Goal: Information Seeking & Learning: Compare options

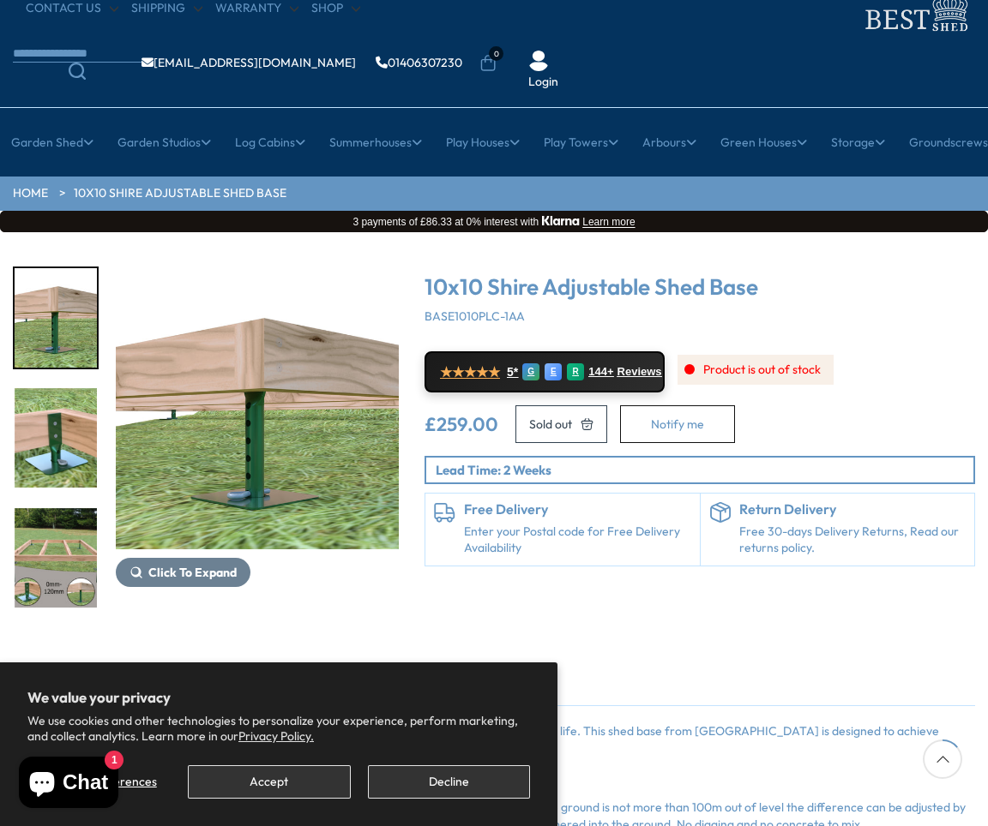
scroll to position [137, 0]
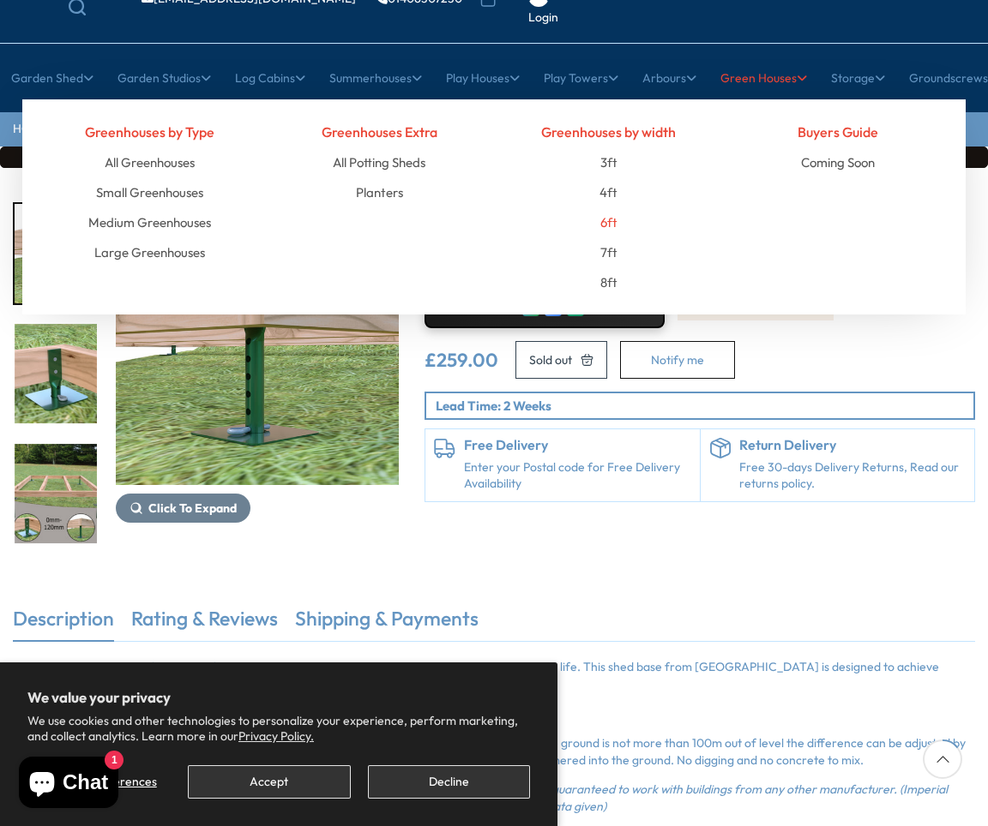
click at [609, 224] on link "6ft" at bounding box center [608, 222] width 17 height 30
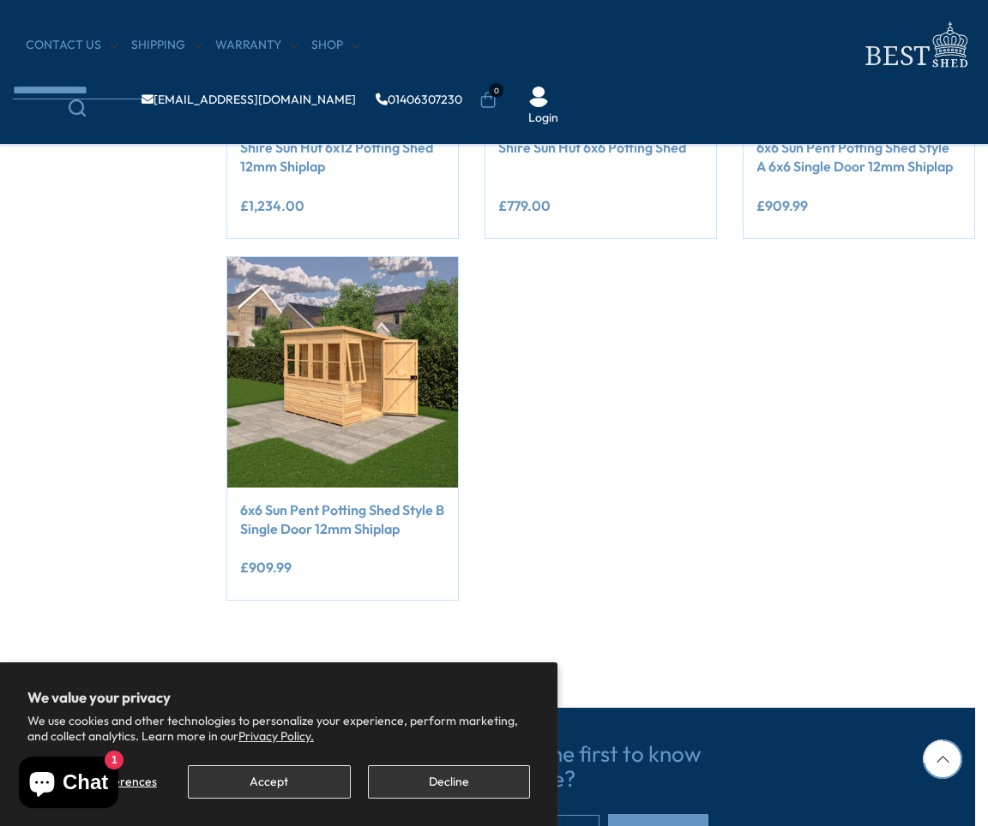
scroll to position [1234, 0]
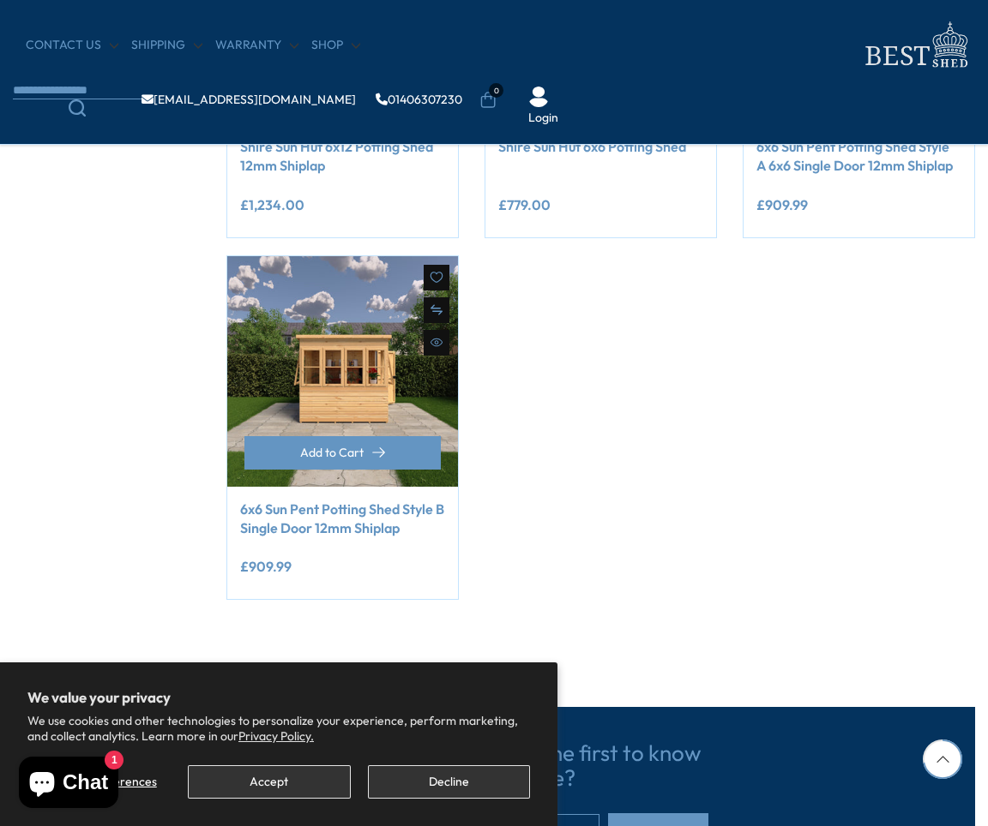
click at [325, 356] on img at bounding box center [342, 371] width 231 height 231
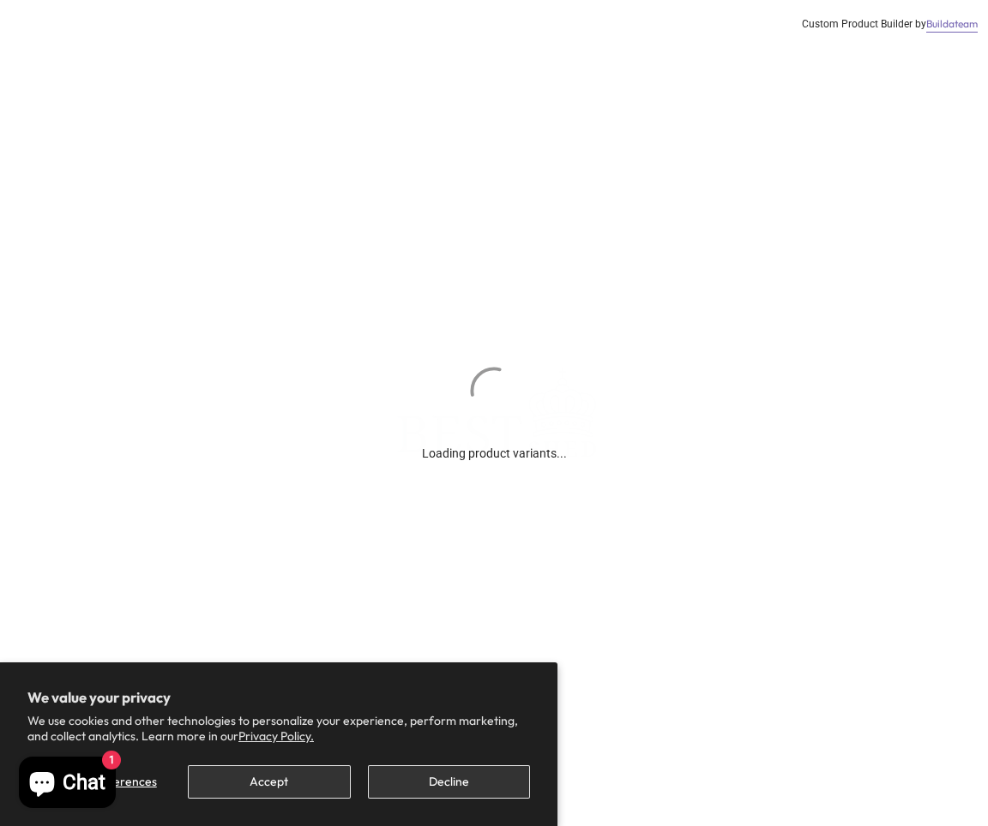
scroll to position [137, 0]
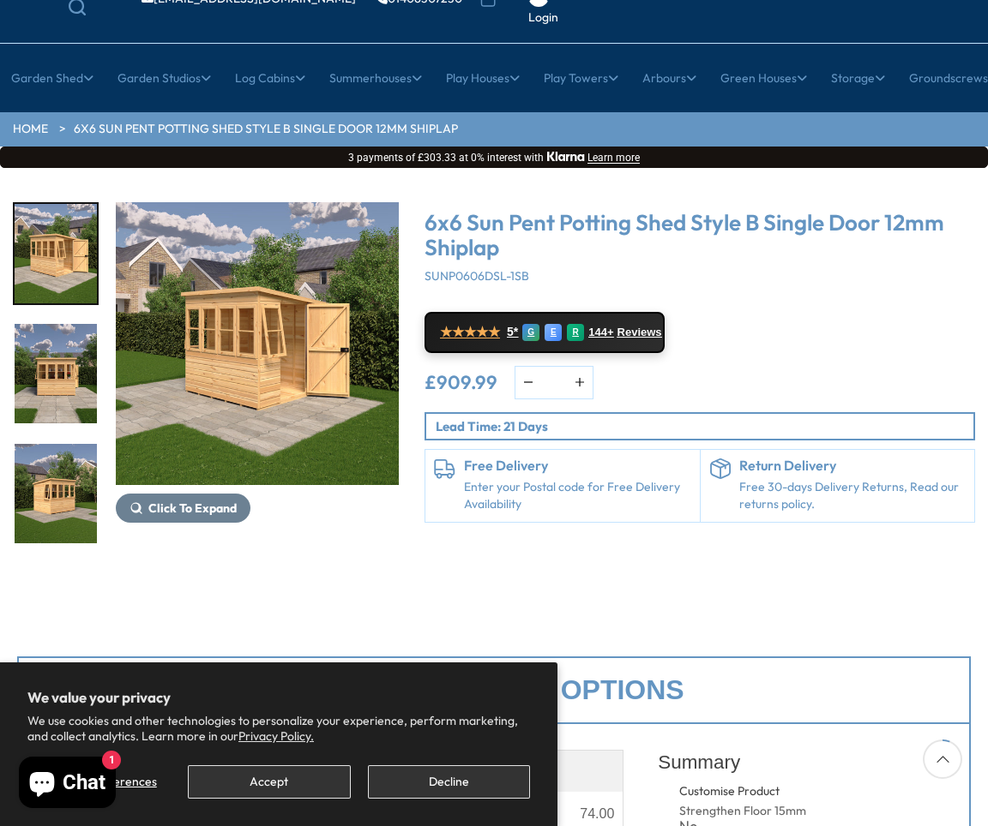
click at [292, 390] on img "1 / 38" at bounding box center [257, 343] width 283 height 283
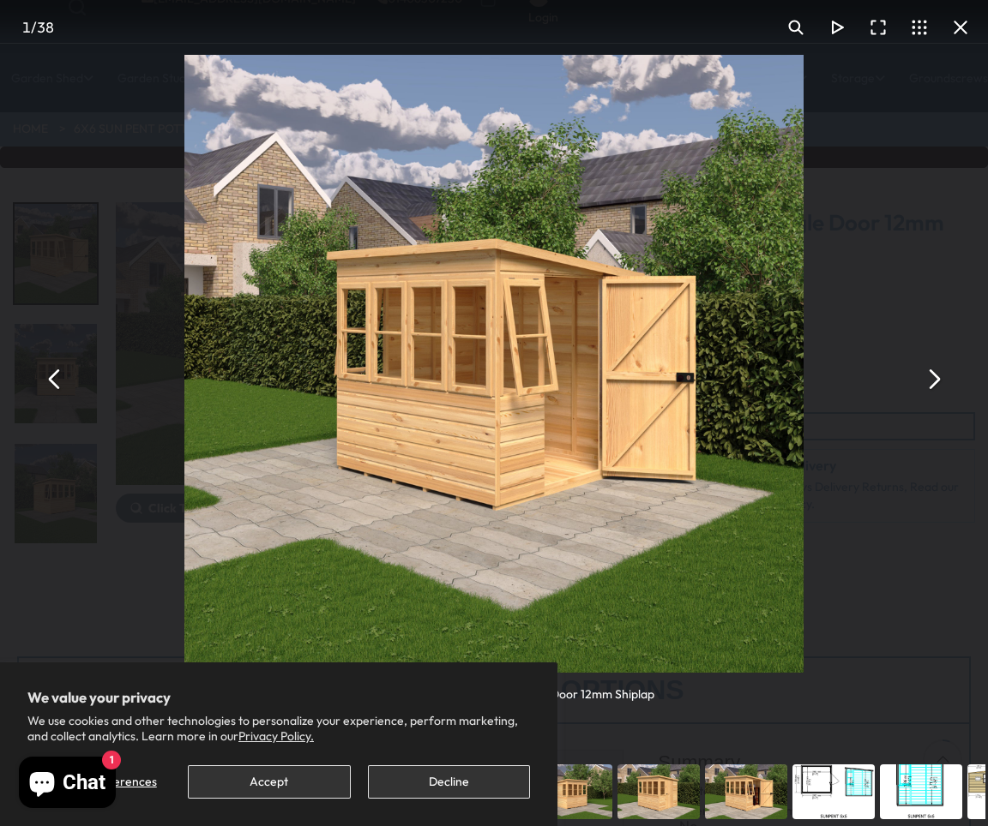
click at [932, 387] on button "You can close this modal content with the ESC key" at bounding box center [932, 378] width 41 height 41
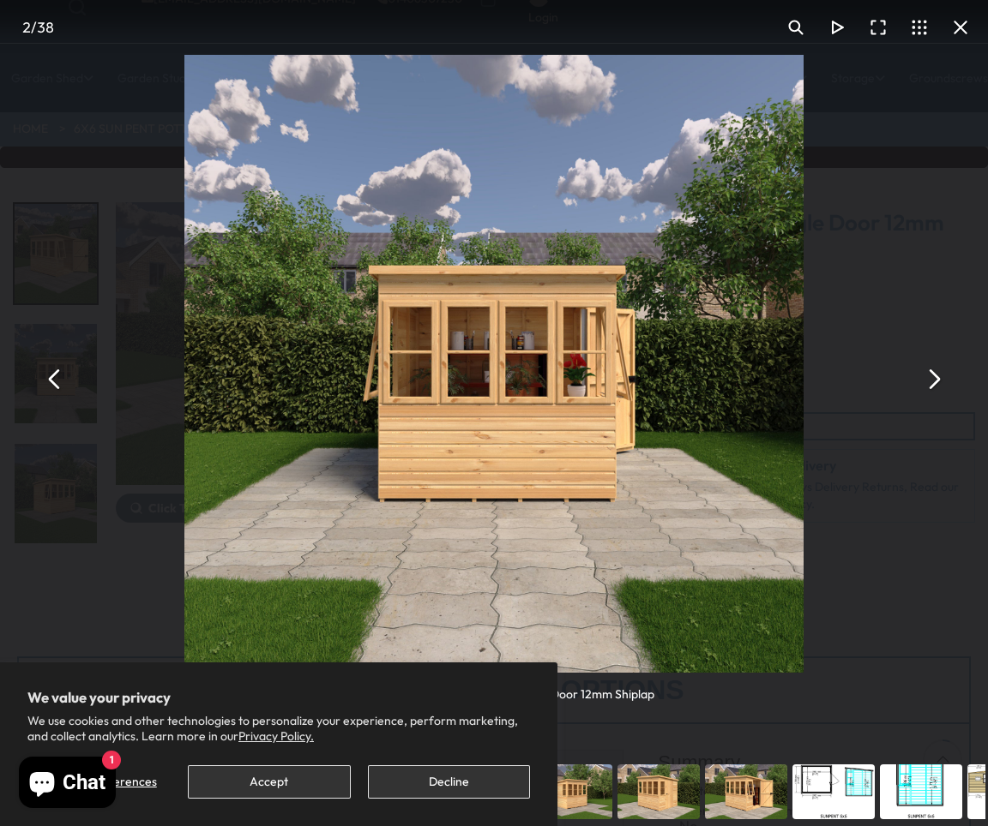
click at [932, 387] on button "You can close this modal content with the ESC key" at bounding box center [932, 378] width 41 height 41
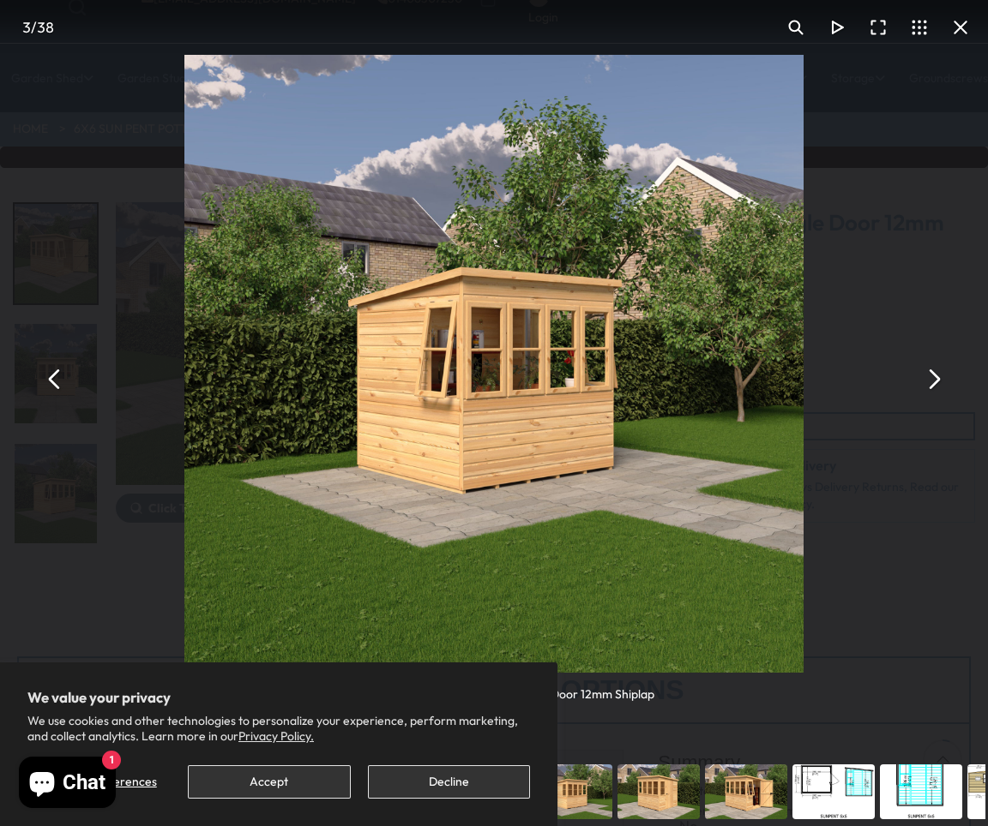
click at [932, 387] on button "You can close this modal content with the ESC key" at bounding box center [932, 378] width 41 height 41
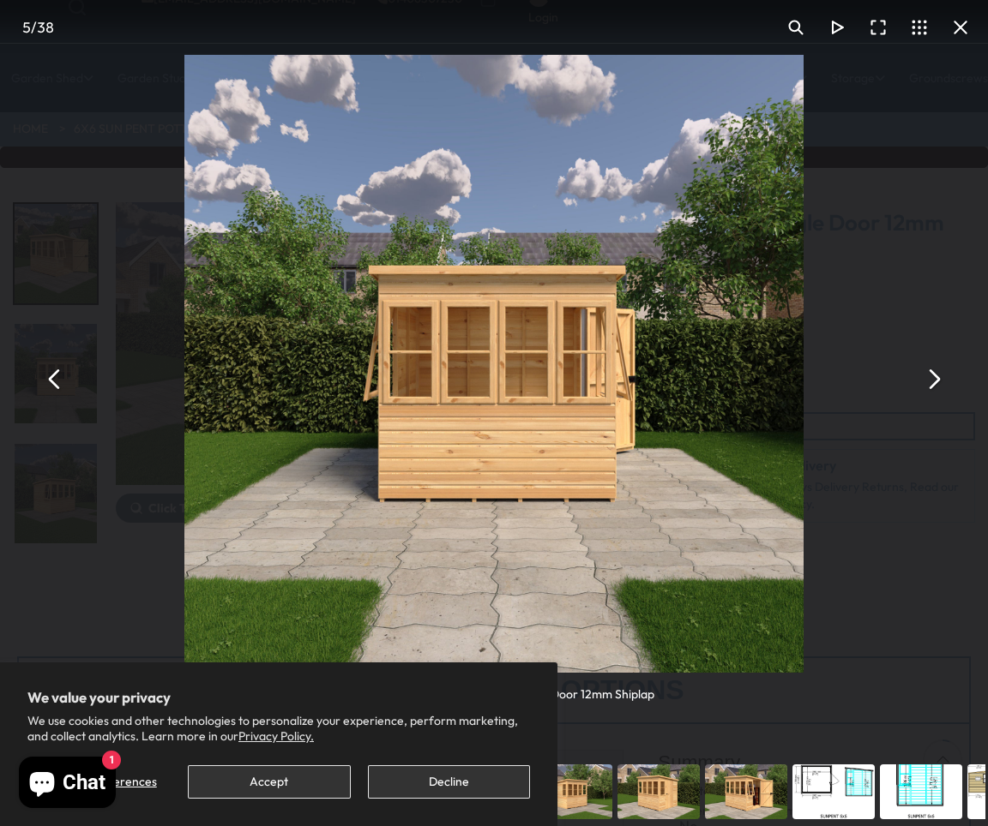
click at [932, 385] on button "You can close this modal content with the ESC key" at bounding box center [932, 378] width 41 height 41
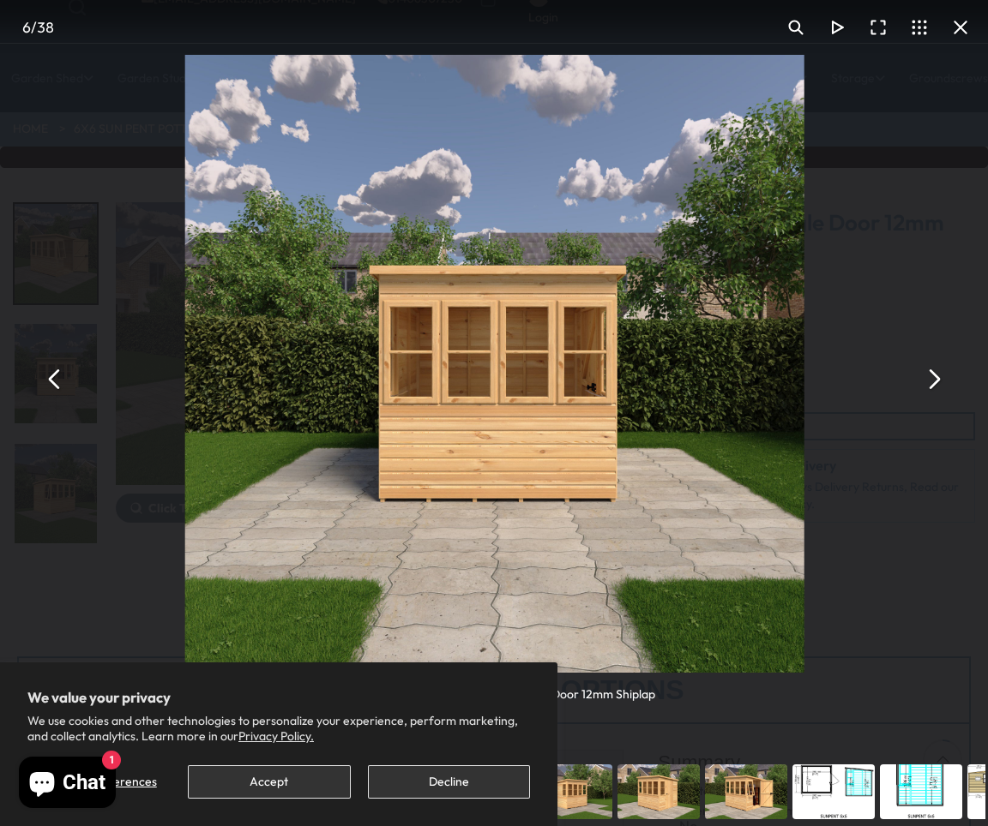
click at [931, 381] on button "You can close this modal content with the ESC key" at bounding box center [932, 378] width 41 height 41
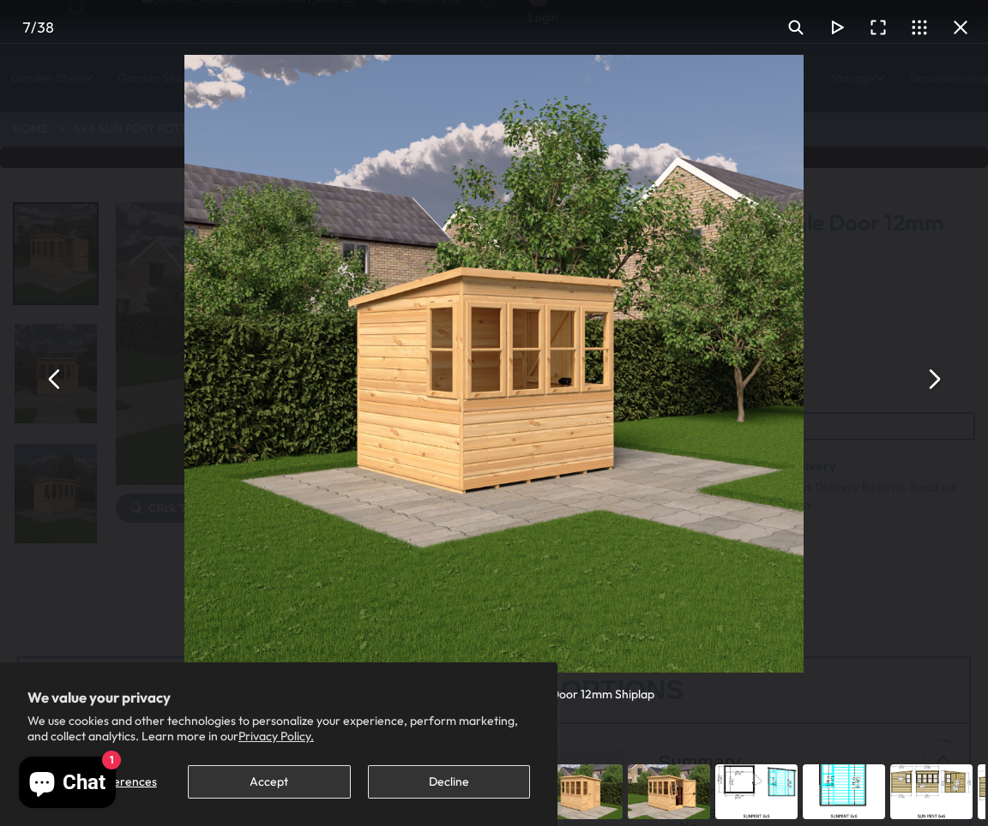
click at [931, 381] on button "You can close this modal content with the ESC key" at bounding box center [932, 378] width 41 height 41
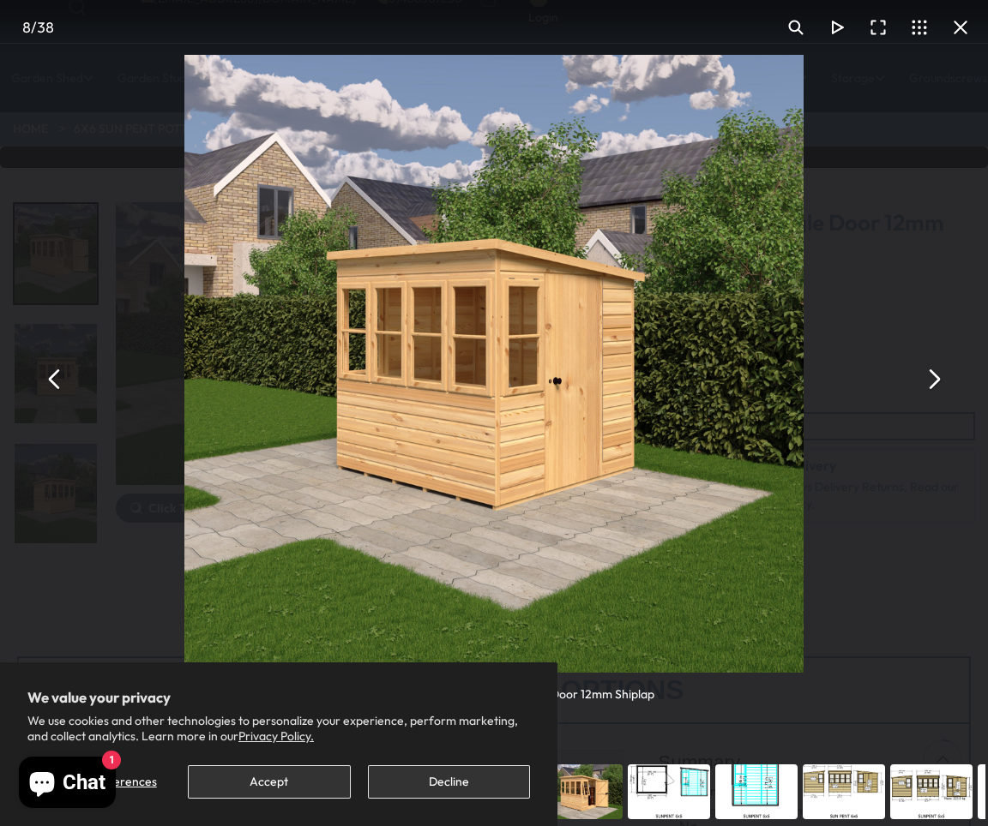
click at [962, 26] on button "You can close this modal content with the ESC key" at bounding box center [960, 27] width 41 height 41
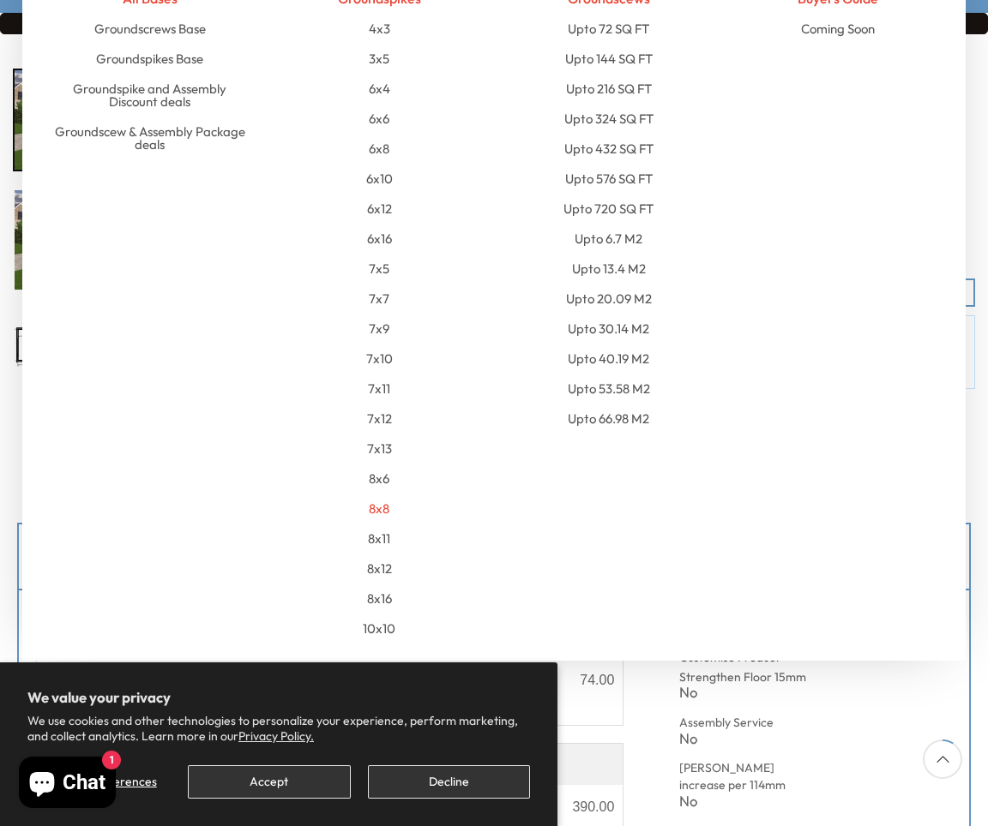
scroll to position [274, 0]
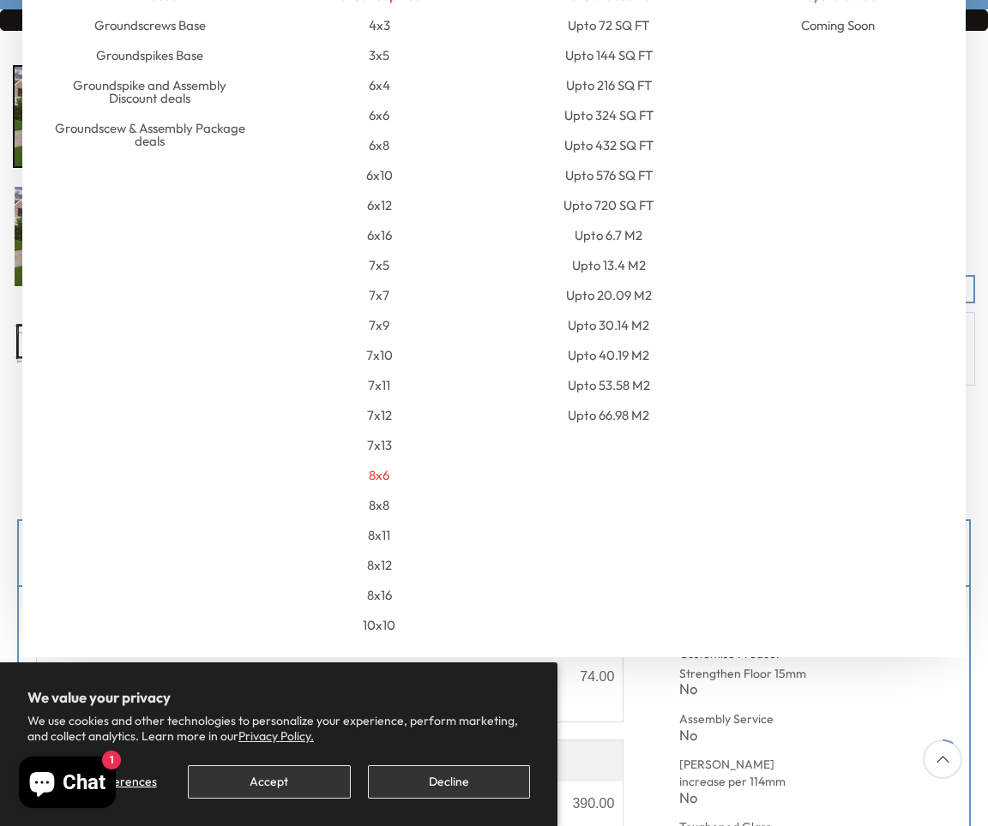
click at [383, 479] on link "8x6" at bounding box center [379, 475] width 21 height 30
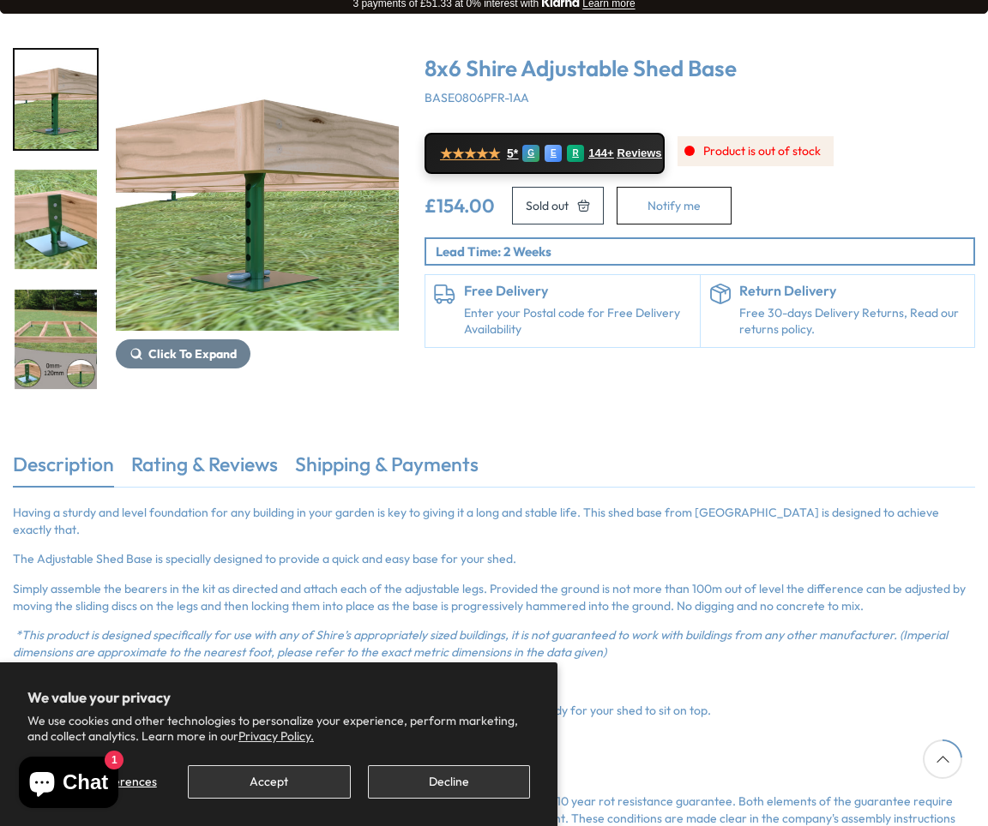
scroll to position [343, 0]
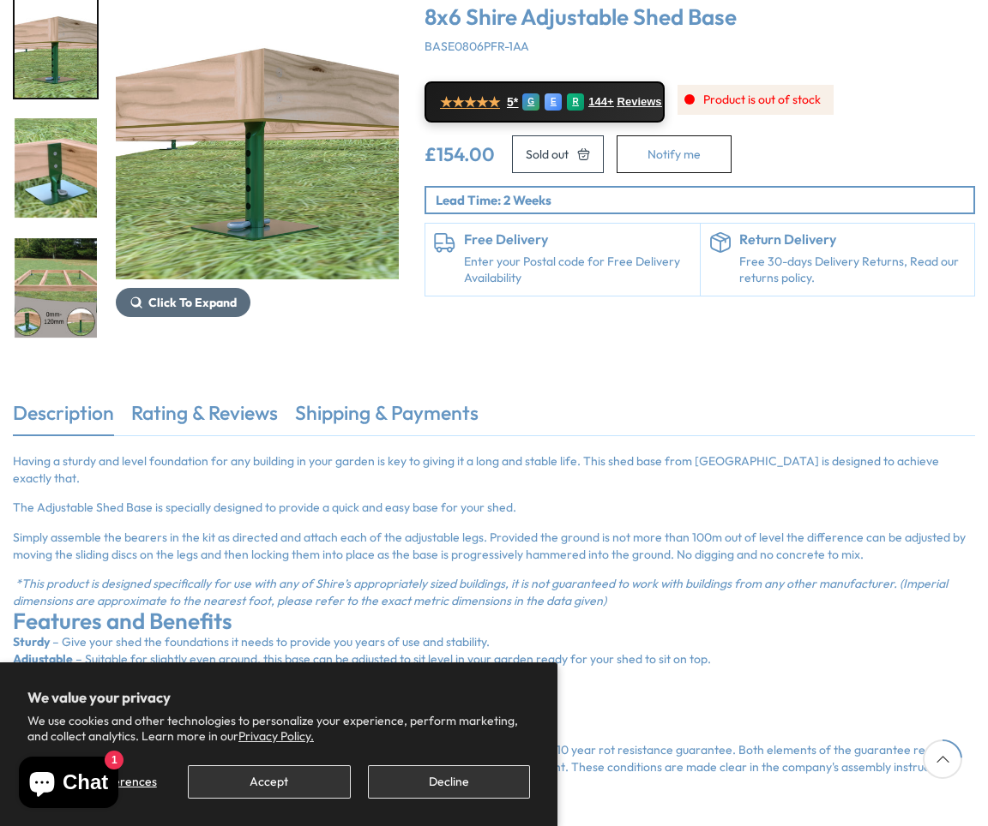
click at [202, 300] on span "Click To Expand" at bounding box center [192, 302] width 88 height 15
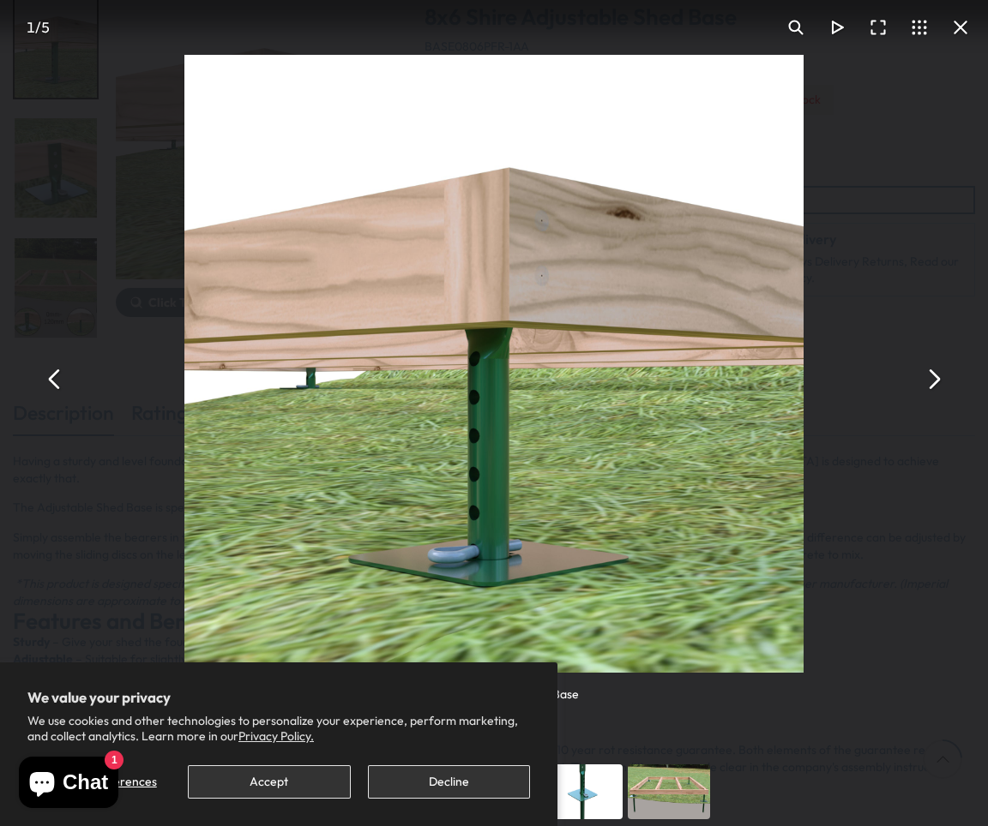
click at [933, 375] on button "You can close this modal content with the ESC key" at bounding box center [932, 378] width 41 height 41
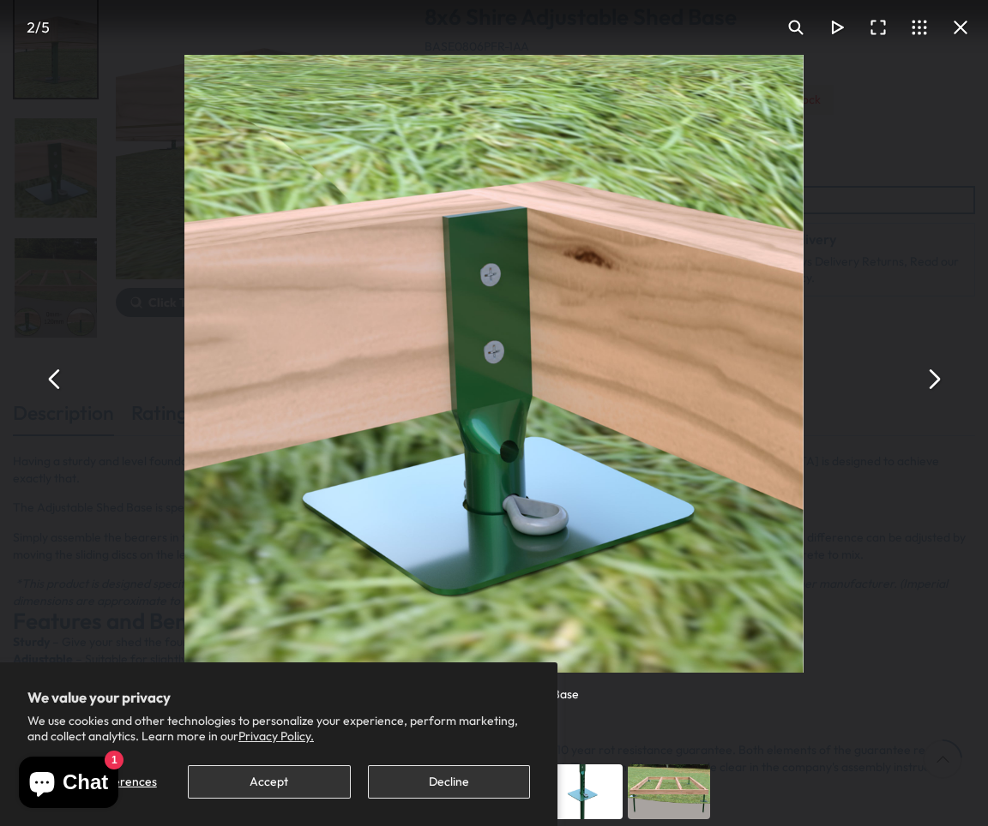
click at [934, 376] on button "You can close this modal content with the ESC key" at bounding box center [932, 378] width 41 height 41
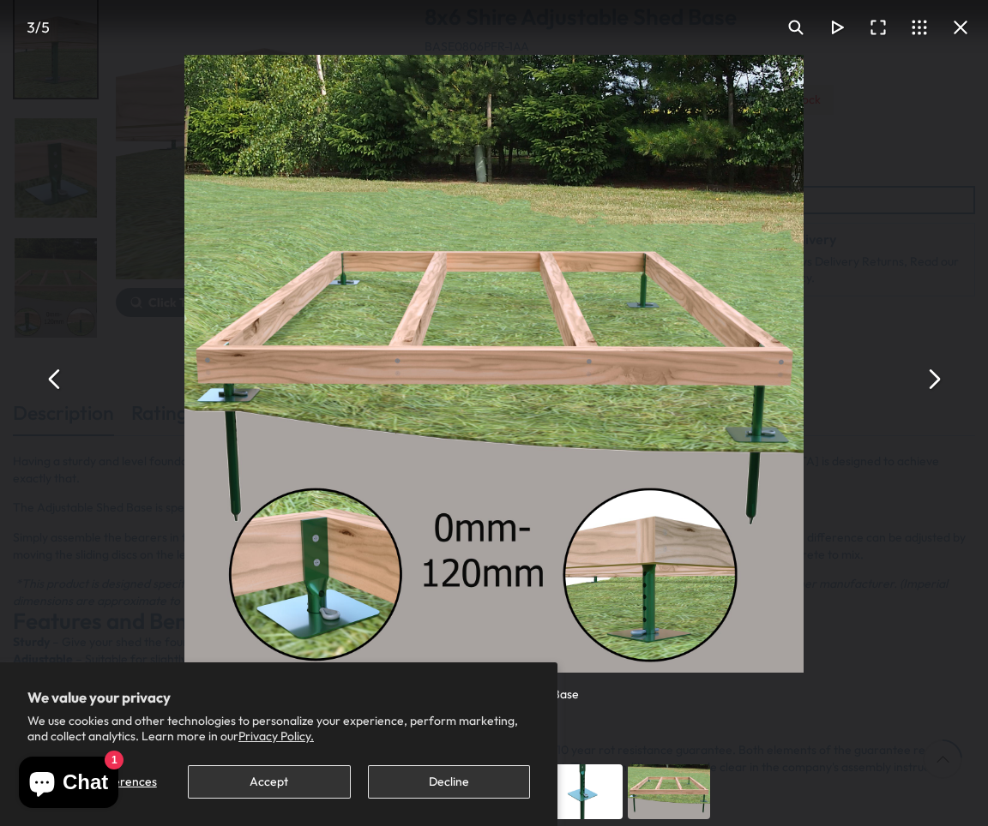
click at [936, 376] on button "You can close this modal content with the ESC key" at bounding box center [932, 378] width 41 height 41
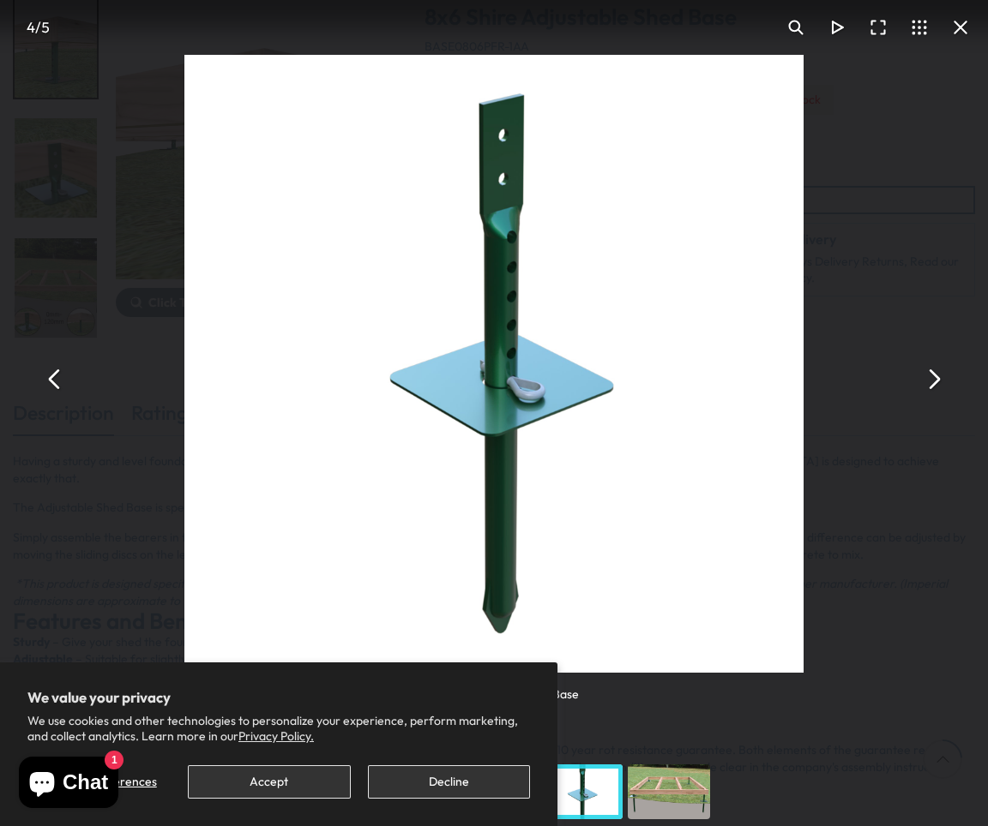
click at [936, 376] on button "You can close this modal content with the ESC key" at bounding box center [932, 378] width 41 height 41
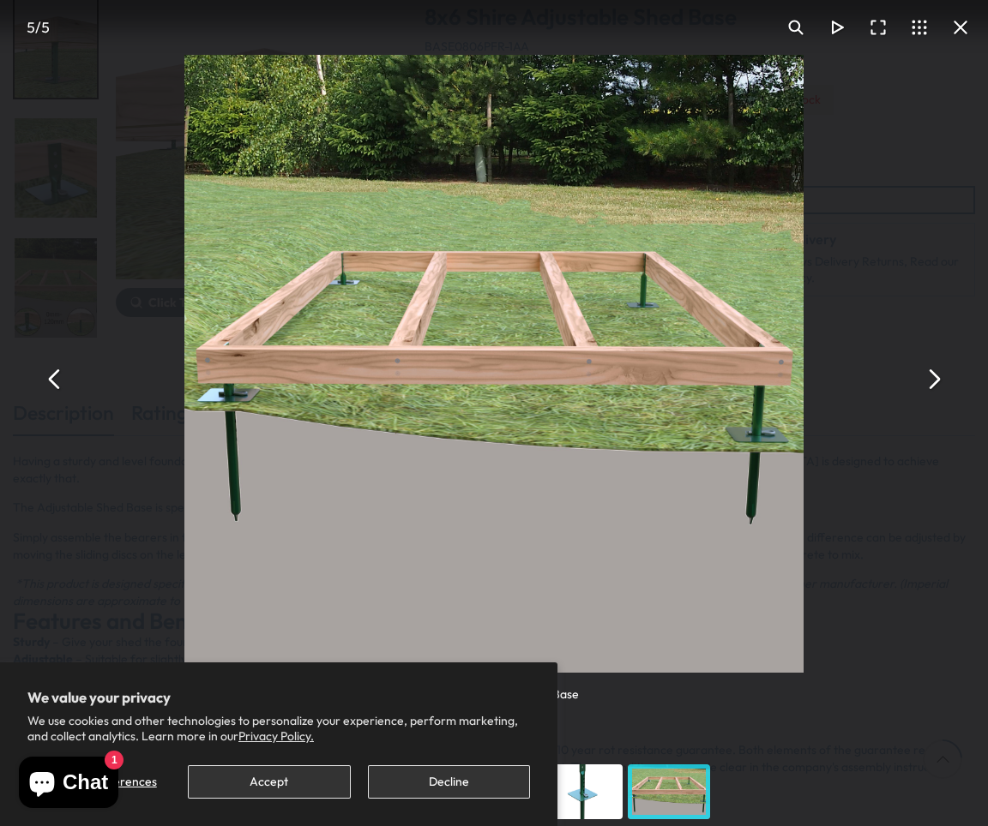
click at [937, 379] on button "You can close this modal content with the ESC key" at bounding box center [932, 378] width 41 height 41
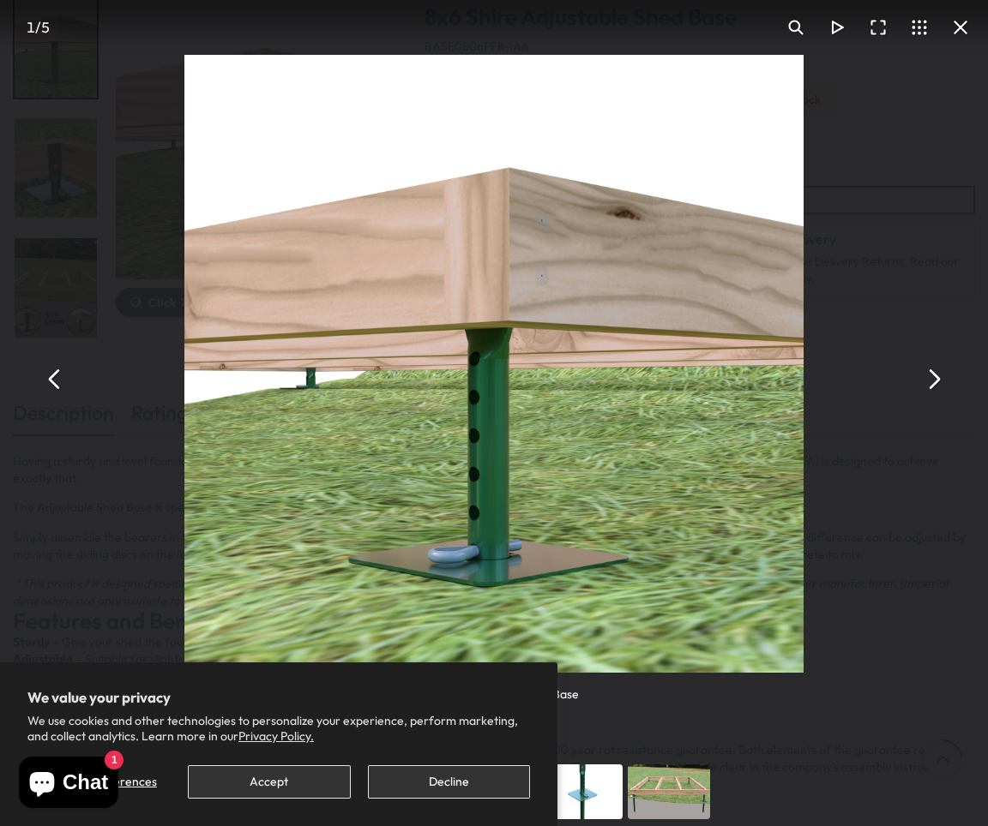
click at [936, 376] on button "You can close this modal content with the ESC key" at bounding box center [932, 378] width 41 height 41
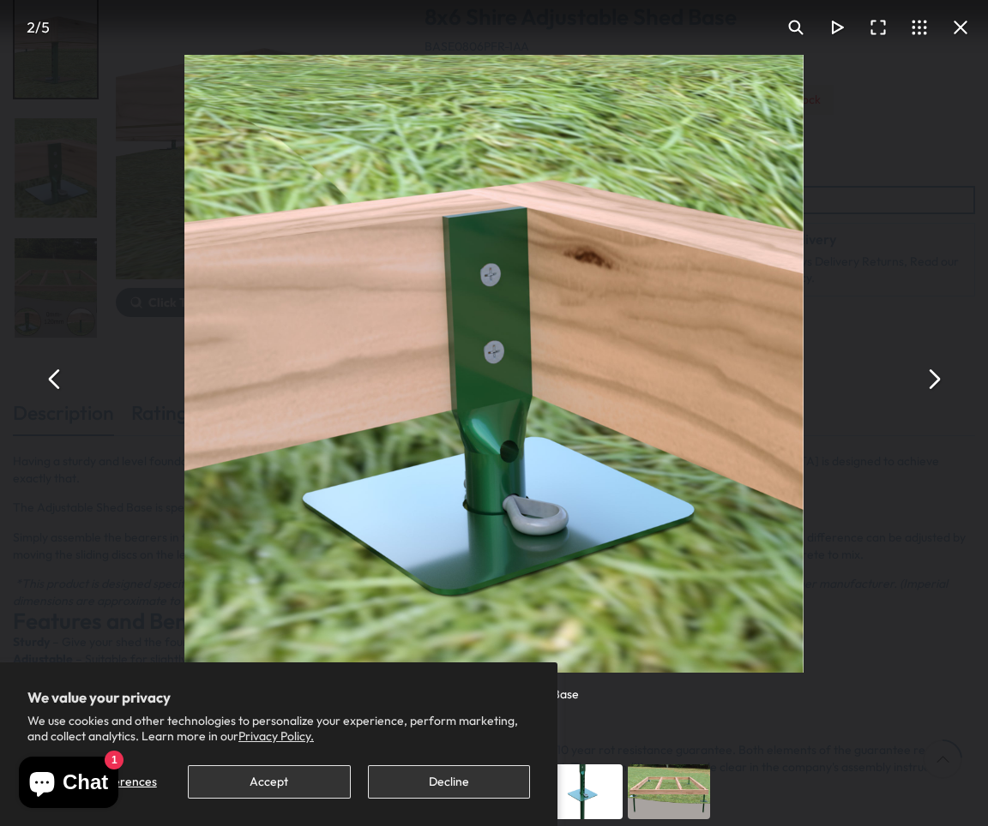
click at [931, 379] on button "You can close this modal content with the ESC key" at bounding box center [932, 378] width 41 height 41
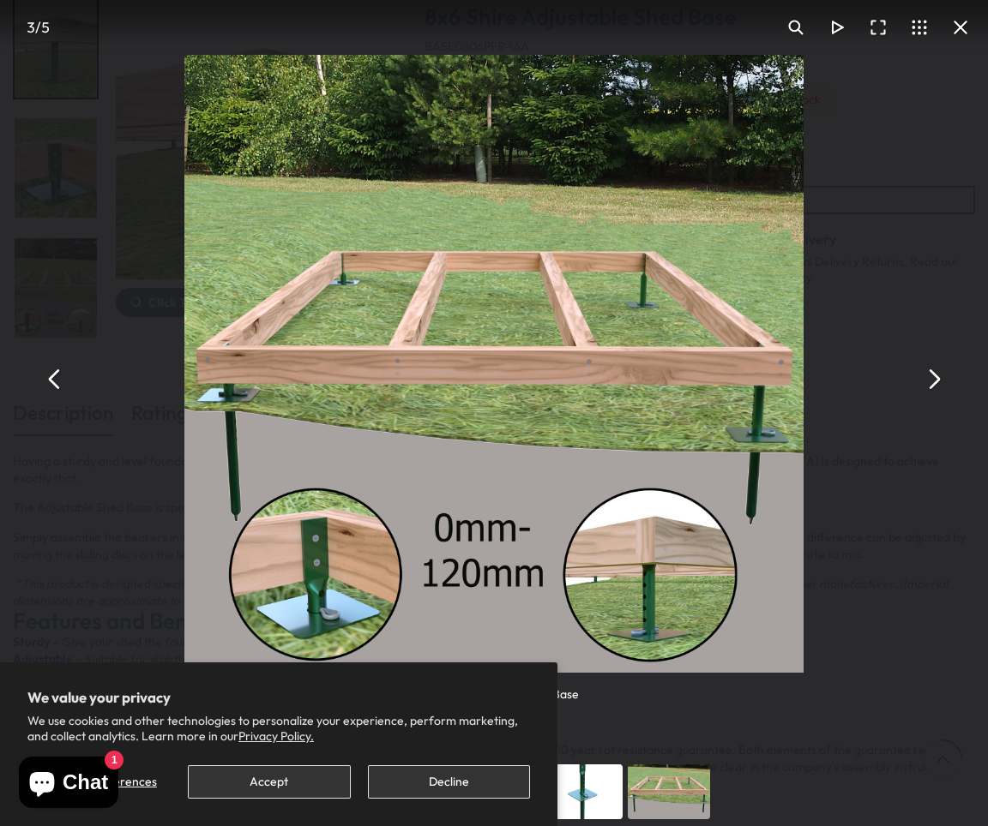
click at [931, 379] on button "You can close this modal content with the ESC key" at bounding box center [932, 378] width 41 height 41
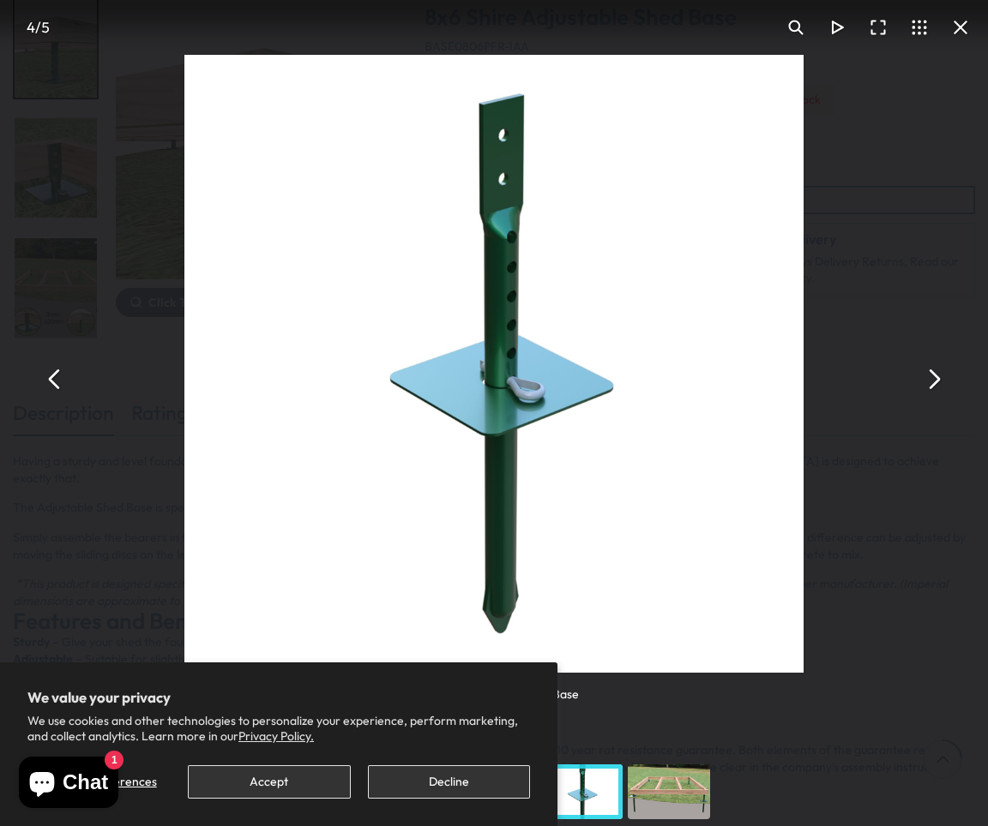
click at [931, 379] on button "You can close this modal content with the ESC key" at bounding box center [932, 378] width 41 height 41
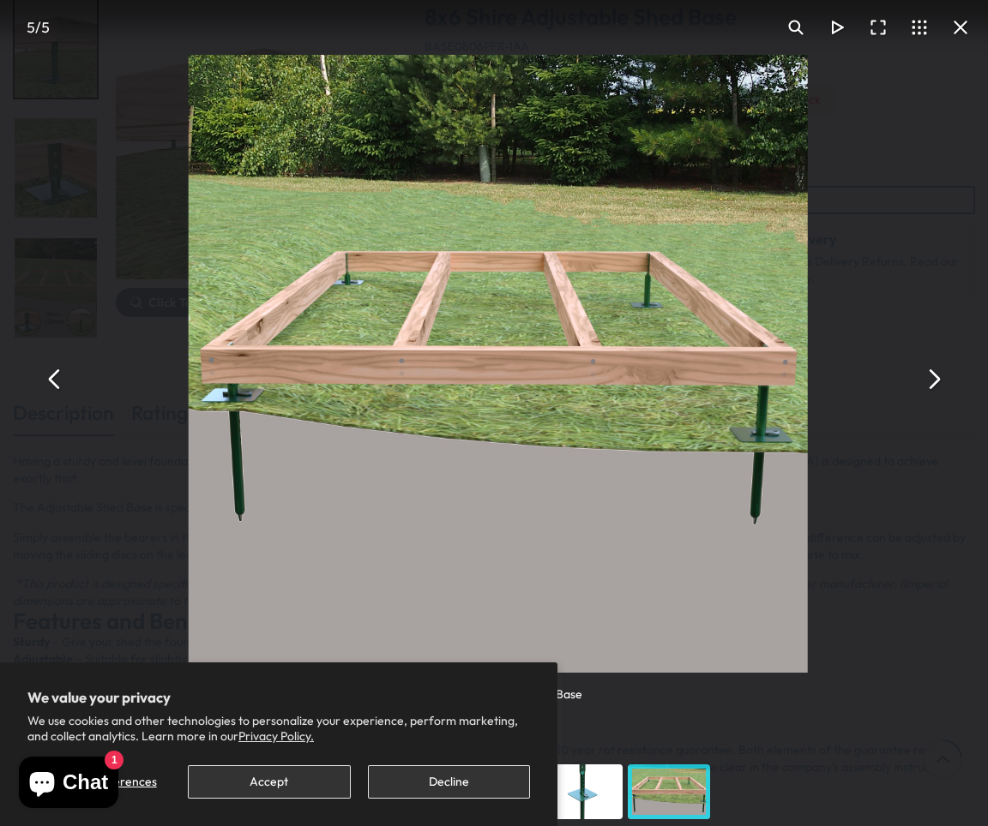
click at [931, 379] on button "You can close this modal content with the ESC key" at bounding box center [932, 378] width 41 height 41
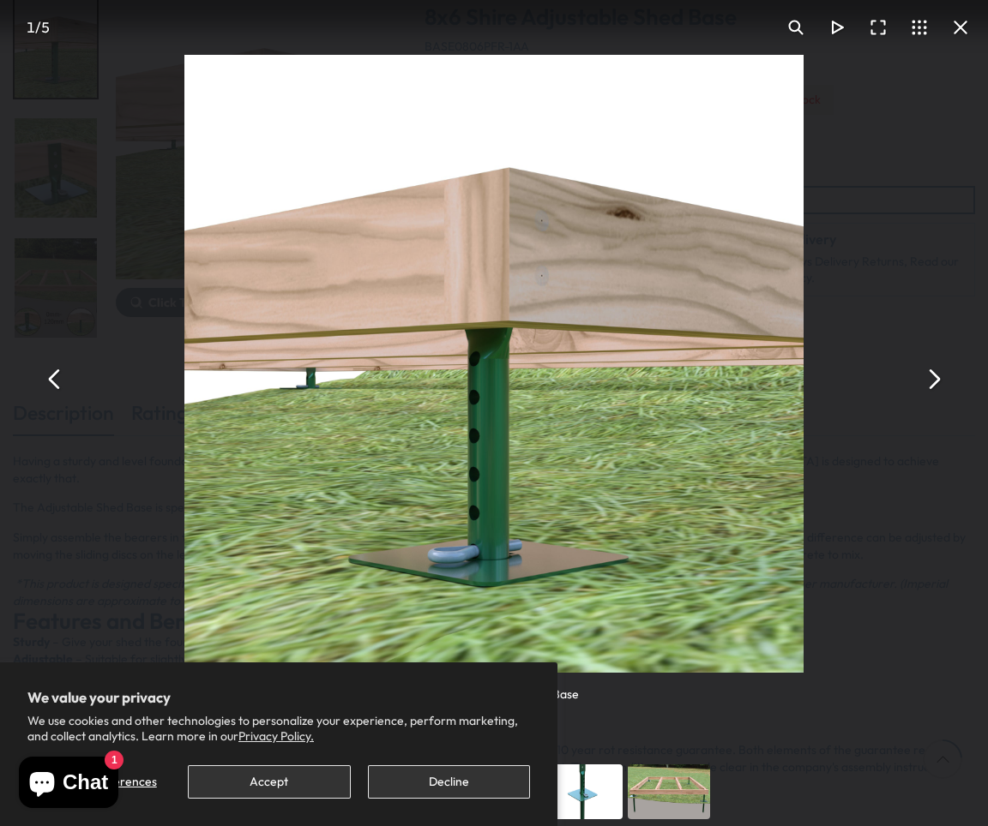
click at [931, 379] on button "You can close this modal content with the ESC key" at bounding box center [932, 378] width 41 height 41
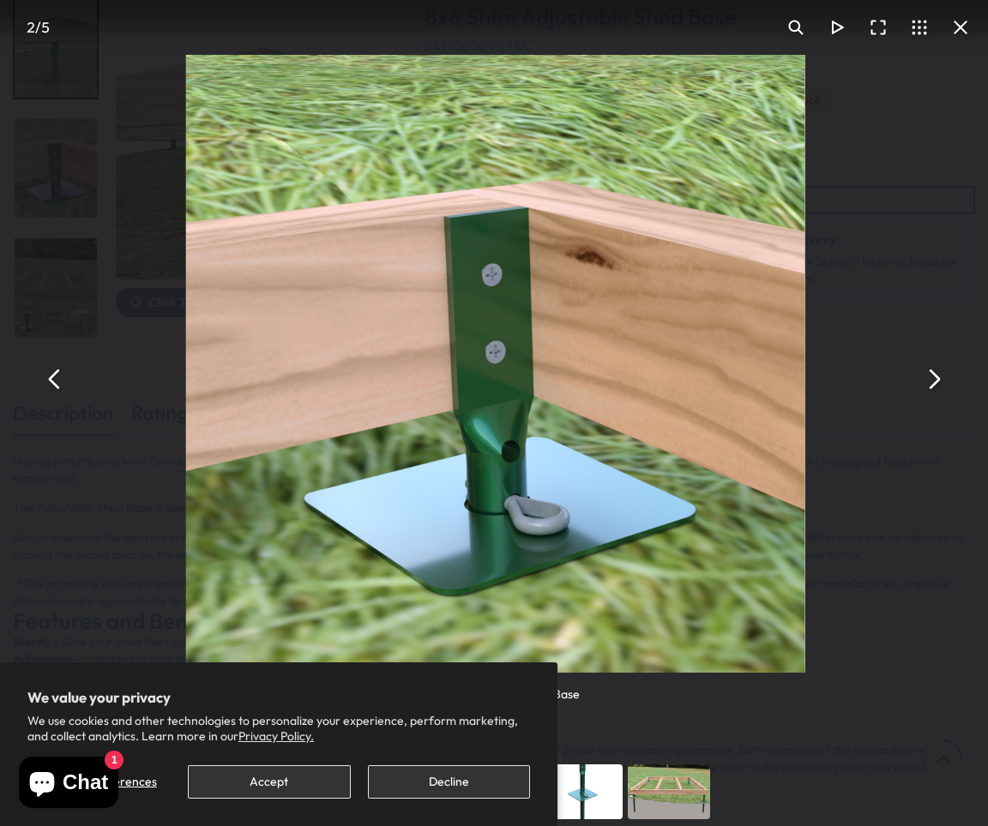
click at [931, 379] on button "You can close this modal content with the ESC key" at bounding box center [932, 378] width 41 height 41
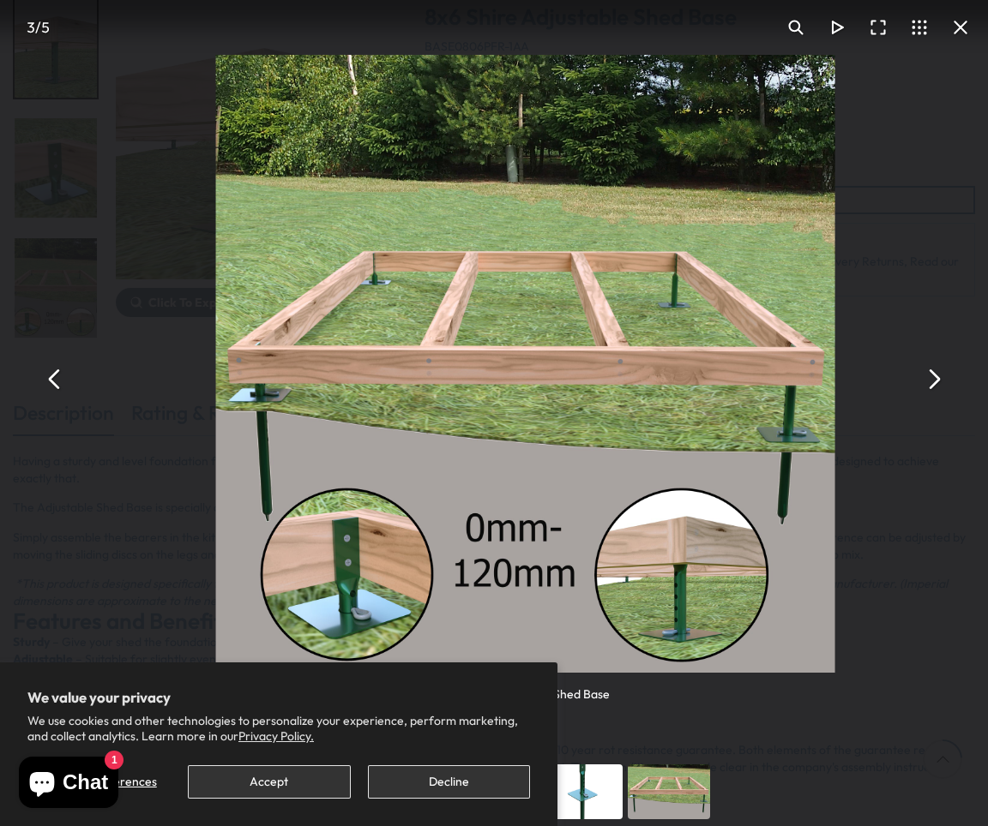
click at [931, 379] on button "You can close this modal content with the ESC key" at bounding box center [932, 378] width 41 height 41
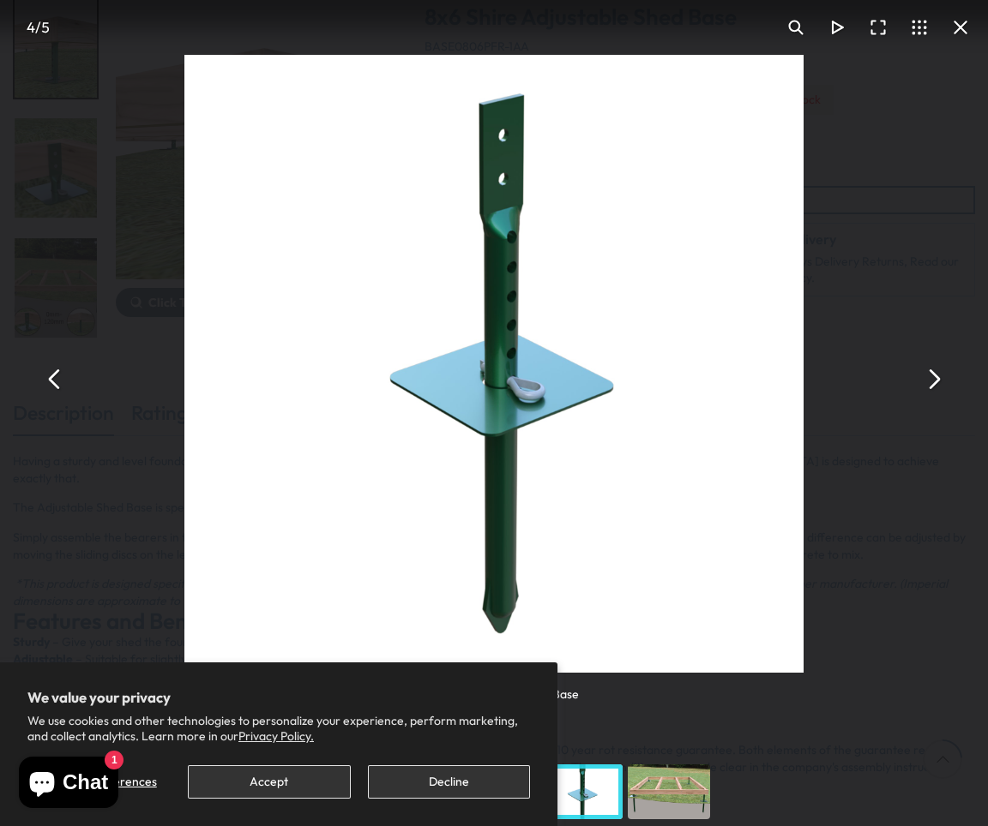
click at [961, 27] on button "You can close this modal content with the ESC key" at bounding box center [960, 27] width 41 height 41
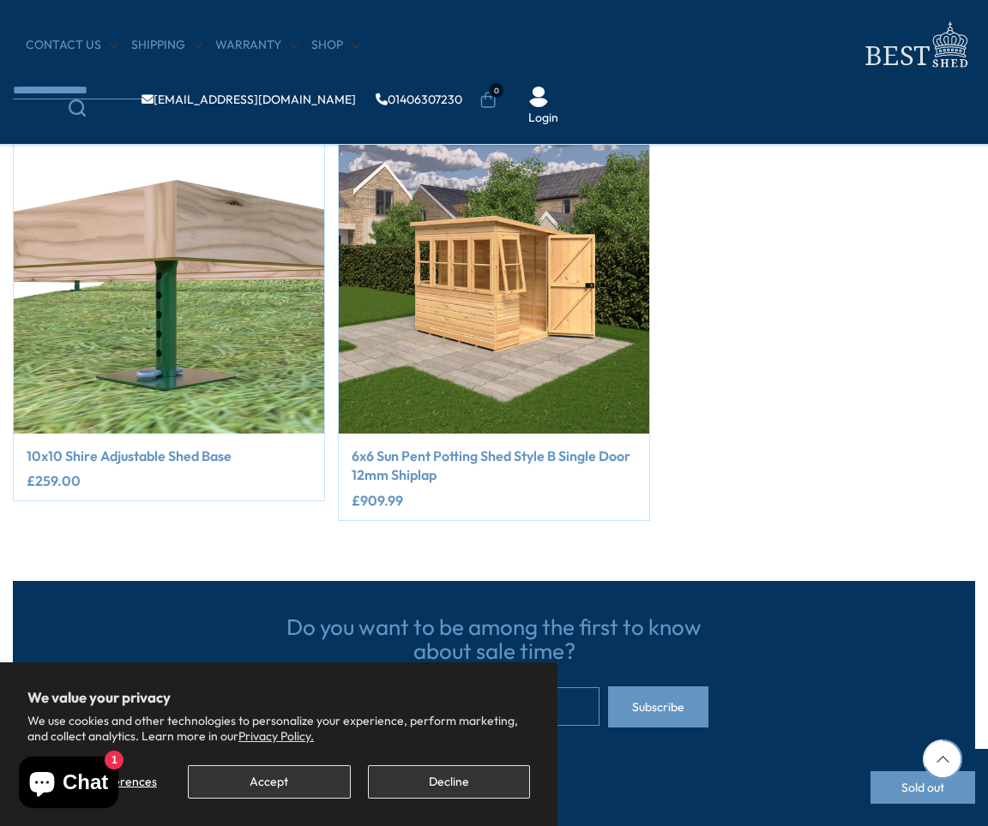
scroll to position [1029, 0]
